Goal: Check status: Check status

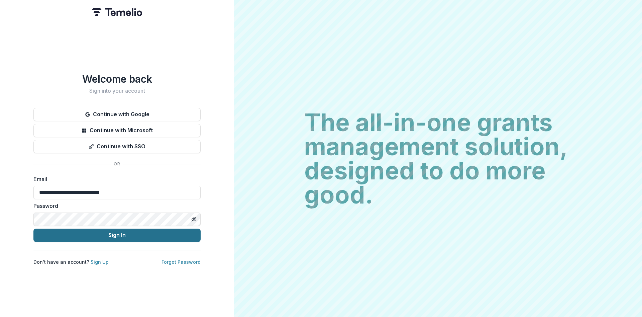
click at [110, 232] on button "Sign In" at bounding box center [116, 234] width 167 height 13
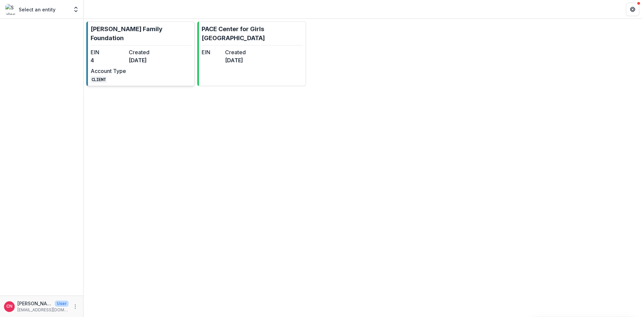
click at [135, 57] on div "EIN 4 Created [DATE] Account Type CLIENT" at bounding box center [128, 65] width 74 height 35
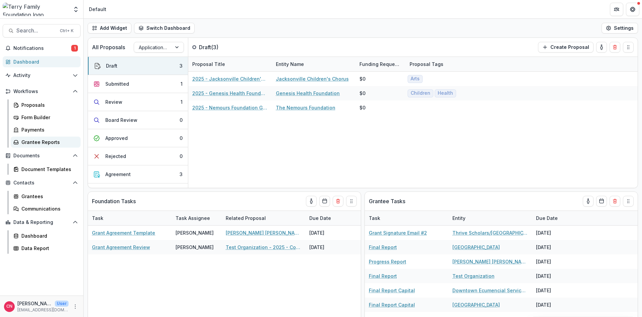
click at [41, 139] on div "Grantee Reports" at bounding box center [48, 141] width 54 height 7
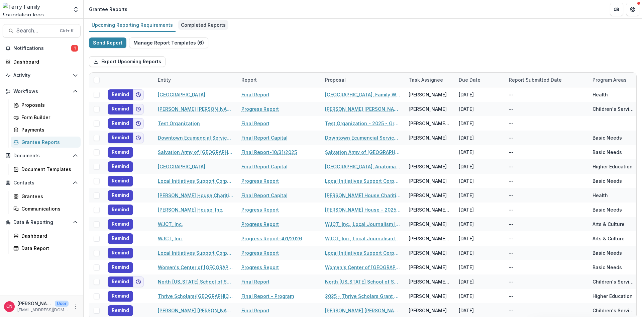
click at [190, 23] on div "Completed Reports" at bounding box center [203, 25] width 50 height 10
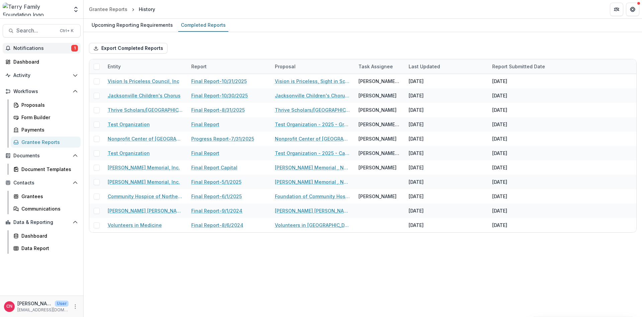
click at [36, 47] on span "Notifications" at bounding box center [42, 48] width 58 height 6
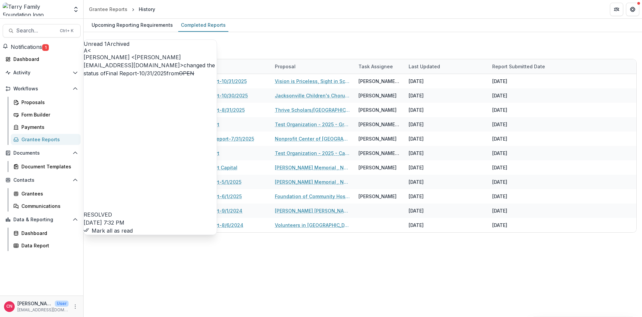
click at [133, 226] on button "Mark all as read" at bounding box center [108, 230] width 49 height 8
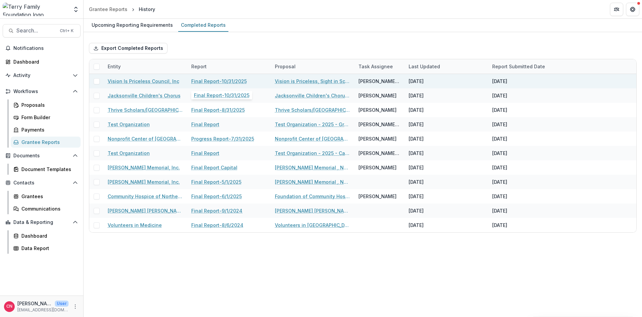
click at [238, 79] on link "Final Report-10/31/2025" at bounding box center [219, 81] width 56 height 7
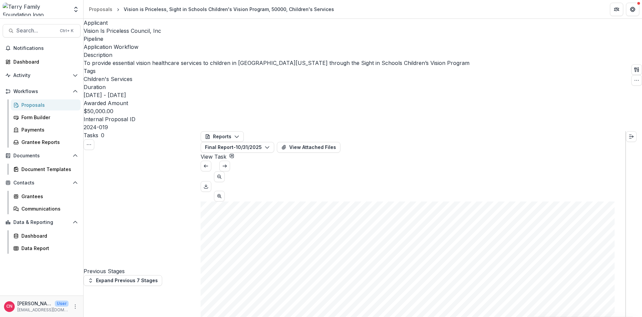
scroll to position [1, 0]
click at [341, 142] on button "View Attached Files" at bounding box center [309, 147] width 64 height 11
click at [209, 184] on icon "Download PDF" at bounding box center [205, 186] width 5 height 5
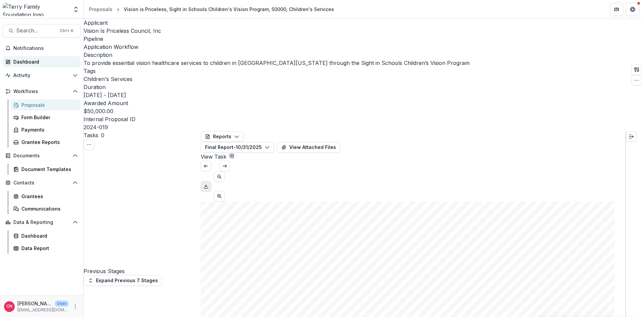
click at [17, 59] on div "Dashboard" at bounding box center [44, 61] width 62 height 7
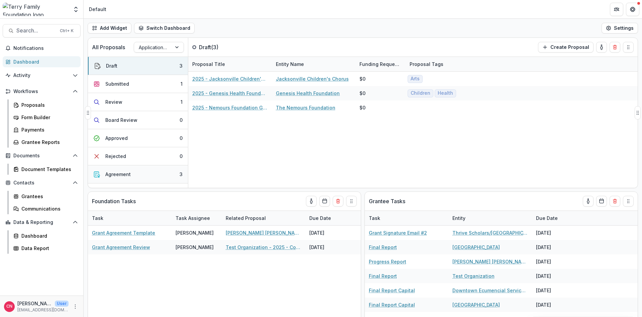
click at [127, 175] on div "Agreement" at bounding box center [117, 174] width 25 height 7
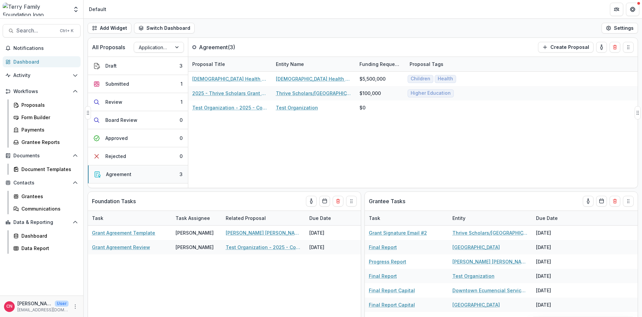
click at [113, 173] on div "Agreement" at bounding box center [118, 174] width 25 height 7
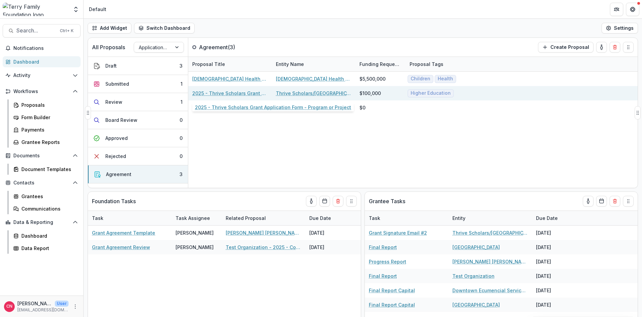
click at [243, 91] on link "2025 - Thrive Scholars Grant Application Form - Program or Project" at bounding box center [230, 93] width 76 height 7
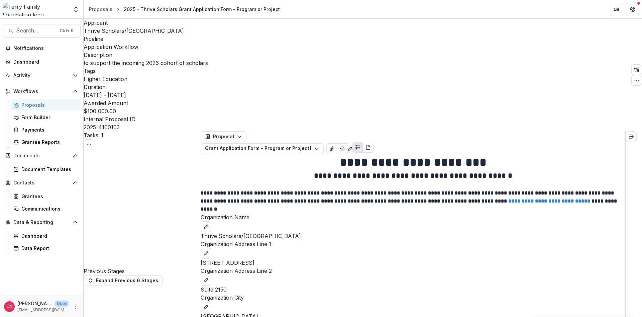
drag, startPoint x: 302, startPoint y: 132, endPoint x: 40, endPoint y: 3, distance: 291.6
click at [96, 316] on link "View Task" at bounding box center [87, 322] width 42 height 11
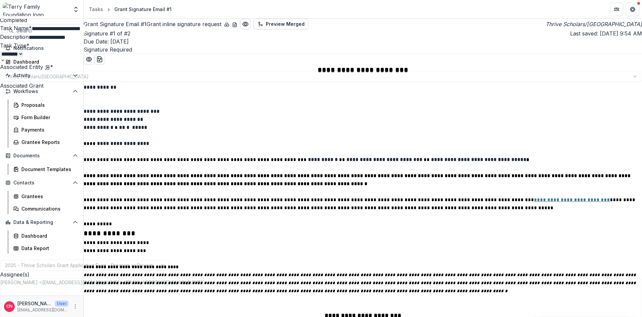
click at [5, 8] on button "Close" at bounding box center [2, 4] width 5 height 8
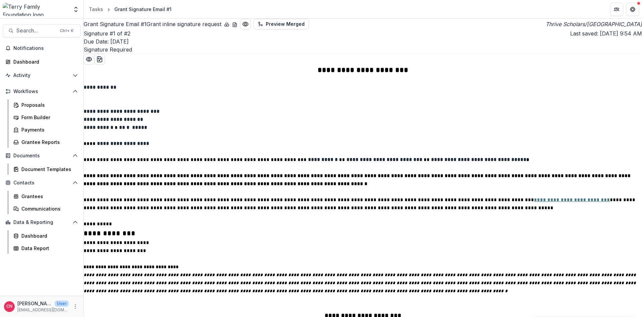
click at [238, 148] on p "**********" at bounding box center [363, 143] width 559 height 8
click at [26, 103] on div "Proposals" at bounding box center [48, 104] width 54 height 7
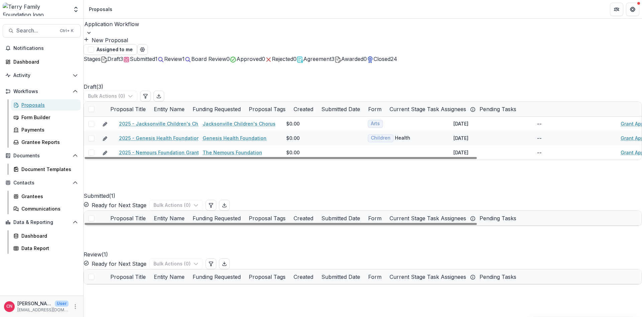
scroll to position [285, 0]
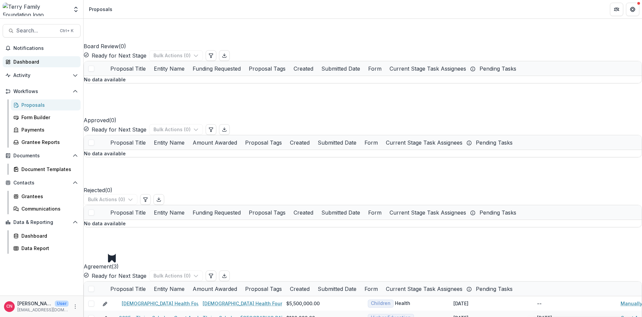
click at [24, 61] on div "Dashboard" at bounding box center [44, 61] width 62 height 7
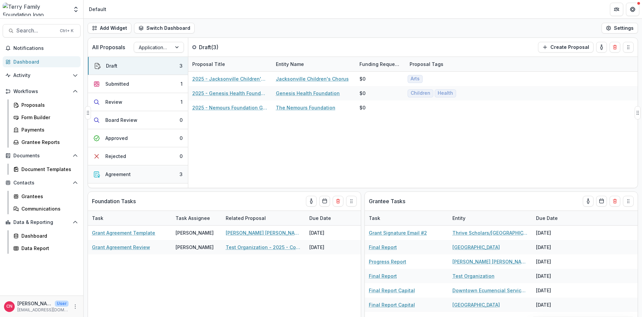
click at [125, 174] on div "Agreement" at bounding box center [117, 174] width 25 height 7
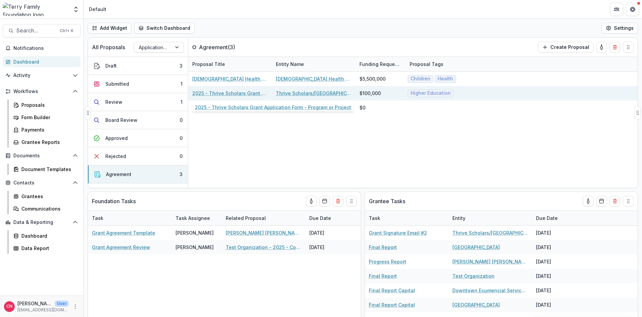
click at [255, 91] on link "2025 - Thrive Scholars Grant Application Form - Program or Project" at bounding box center [230, 93] width 76 height 7
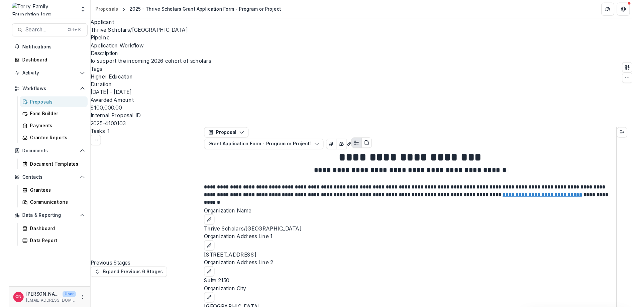
scroll to position [40, 0]
